Goal: Task Accomplishment & Management: Manage account settings

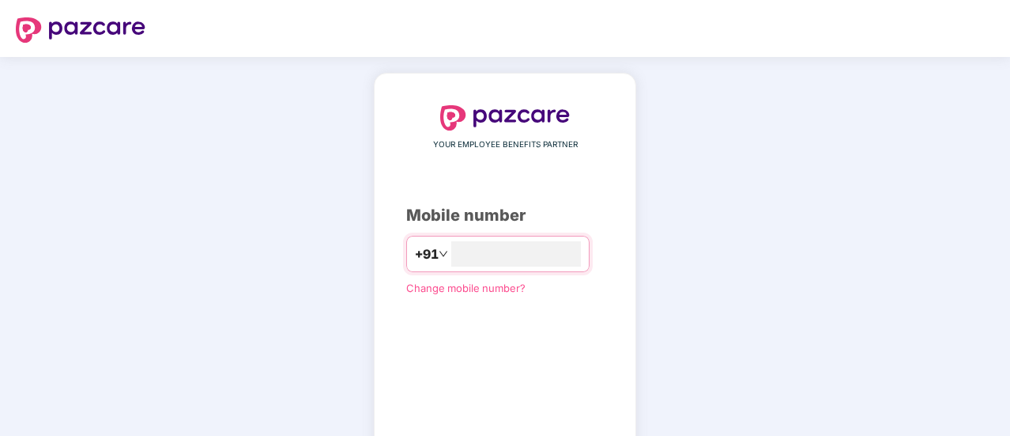
type input "**********"
click at [556, 331] on div "**********" at bounding box center [505, 290] width 198 height 371
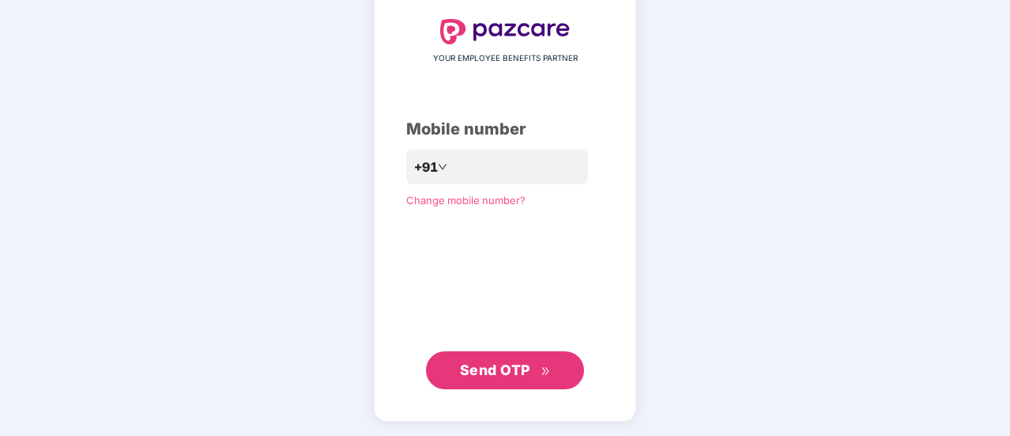
click at [545, 364] on span "Send OTP" at bounding box center [505, 370] width 91 height 22
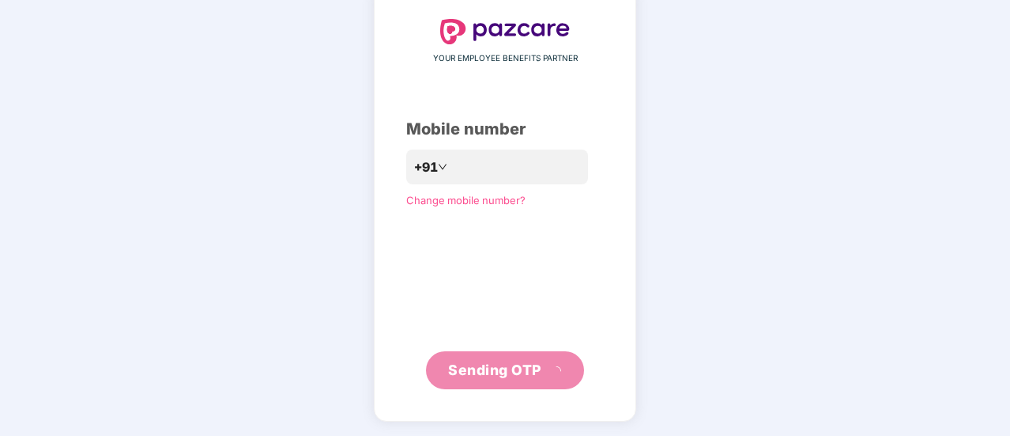
scroll to position [79, 0]
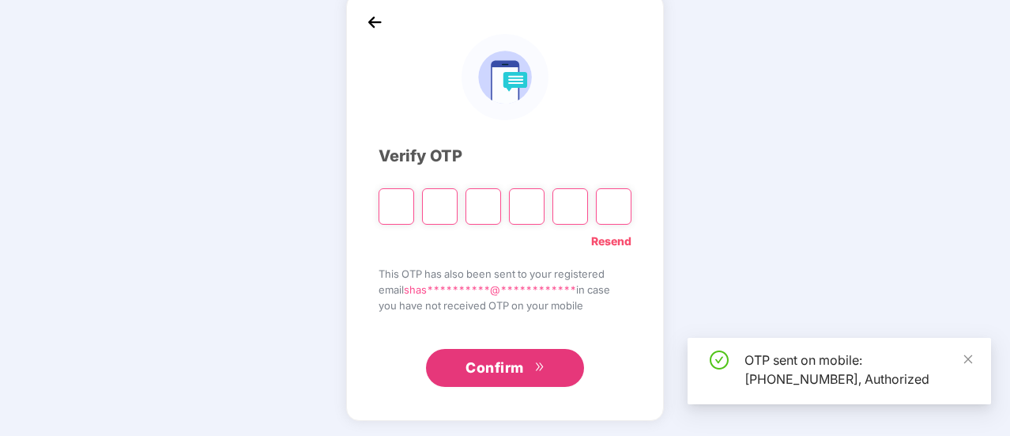
click at [974, 354] on div "OTP sent on mobile: +919049060620, Authorized" at bounding box center [840, 371] width 304 height 66
click at [405, 204] on input "Please enter verification code. Digit 1" at bounding box center [397, 206] width 36 height 36
type input "*"
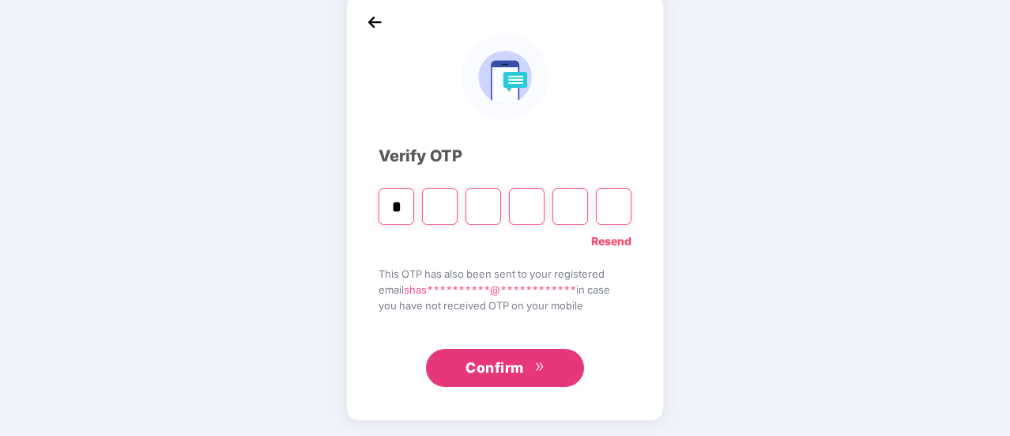
type input "*"
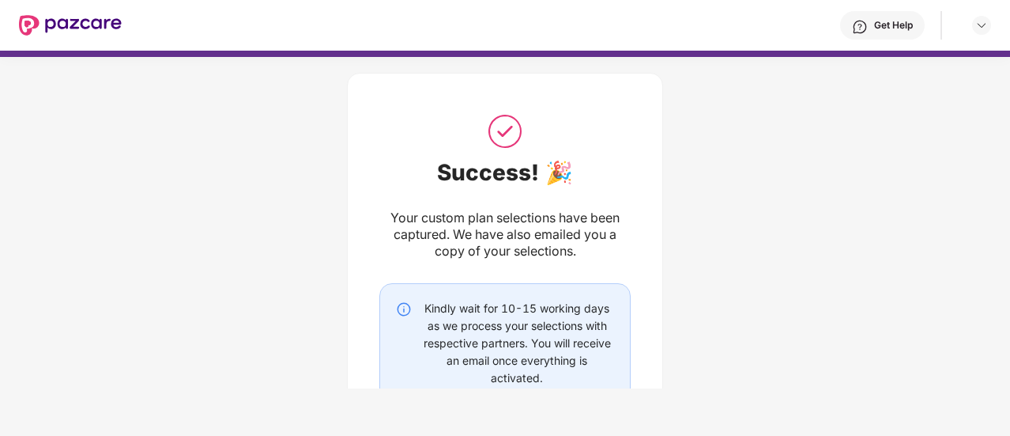
scroll to position [133, 0]
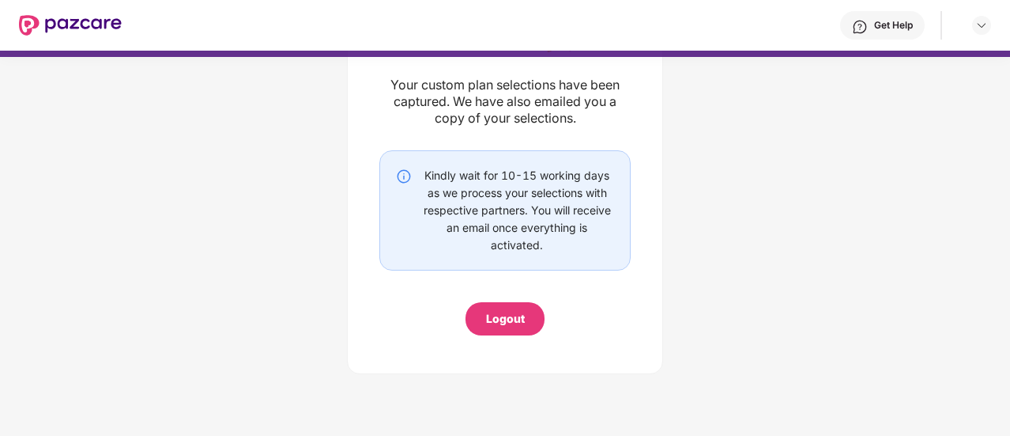
click at [947, 210] on div "Success! 🎉 Your custom plan selections have been captured. We have also emailed…" at bounding box center [505, 152] width 1010 height 473
click at [62, 30] on img at bounding box center [70, 25] width 103 height 21
